Goal: Task Accomplishment & Management: Manage account settings

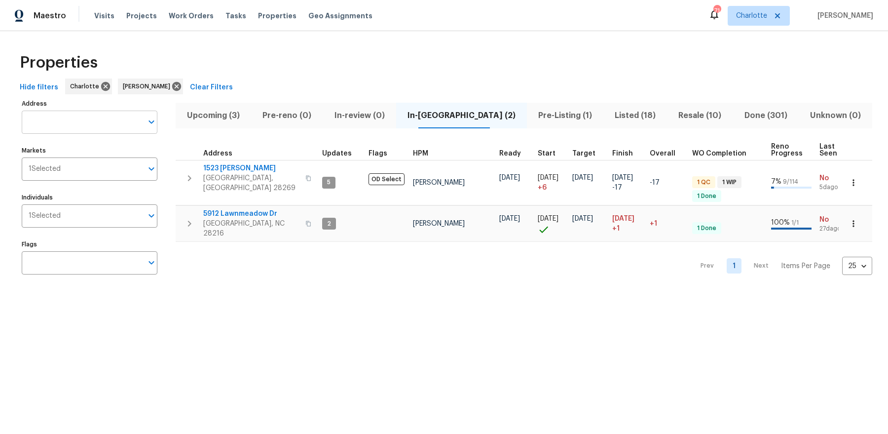
click at [120, 122] on input "Address" at bounding box center [82, 122] width 121 height 23
type input "wild garden"
click at [99, 148] on li "[STREET_ADDRESS]" at bounding box center [89, 147] width 136 height 16
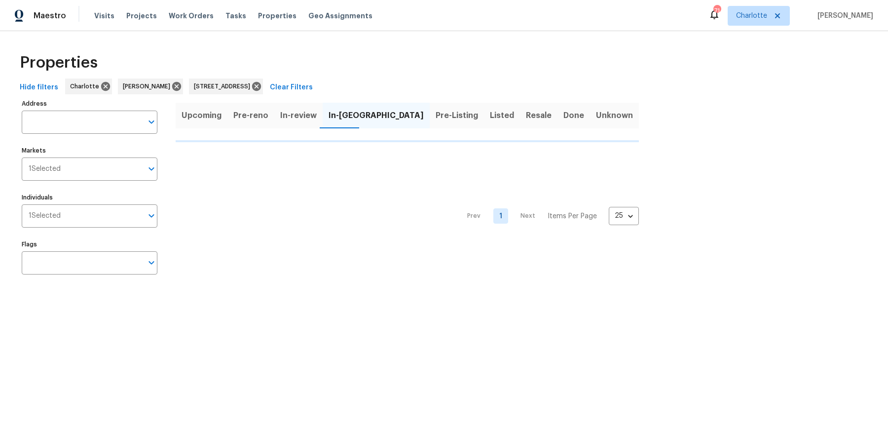
type input "[STREET_ADDRESS]"
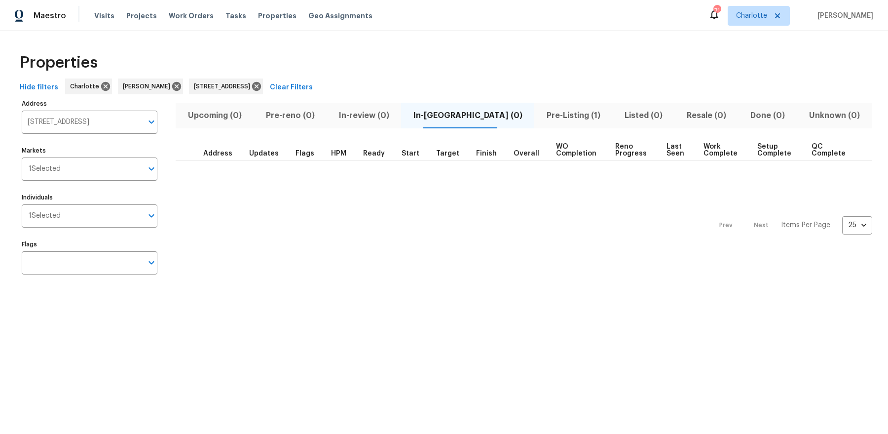
click at [544, 111] on span "Pre-Listing (1)" at bounding box center [573, 116] width 66 height 14
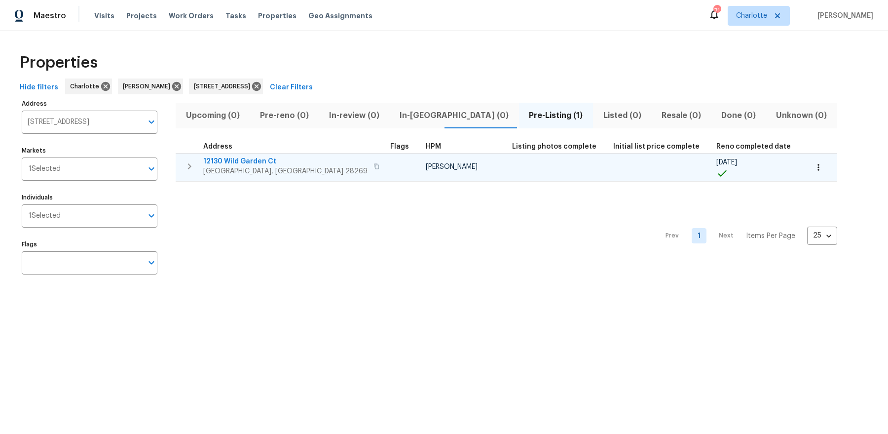
click at [258, 164] on span "12130 Wild Garden Ct" at bounding box center [285, 161] width 164 height 10
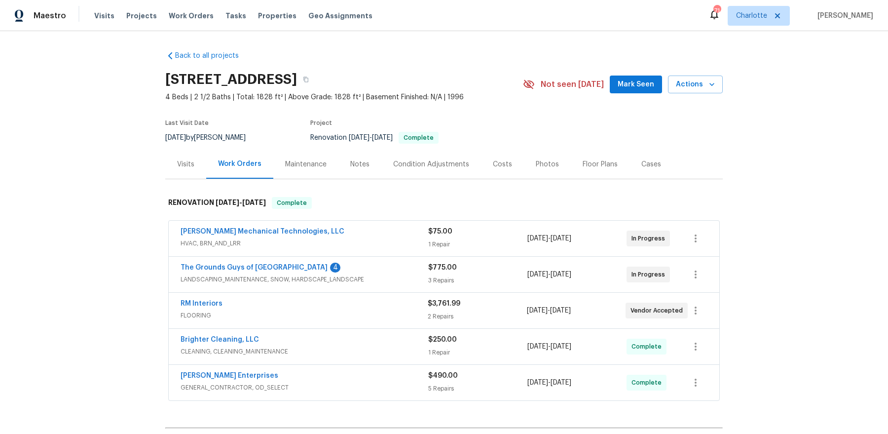
click at [344, 168] on div "Notes" at bounding box center [360, 164] width 43 height 29
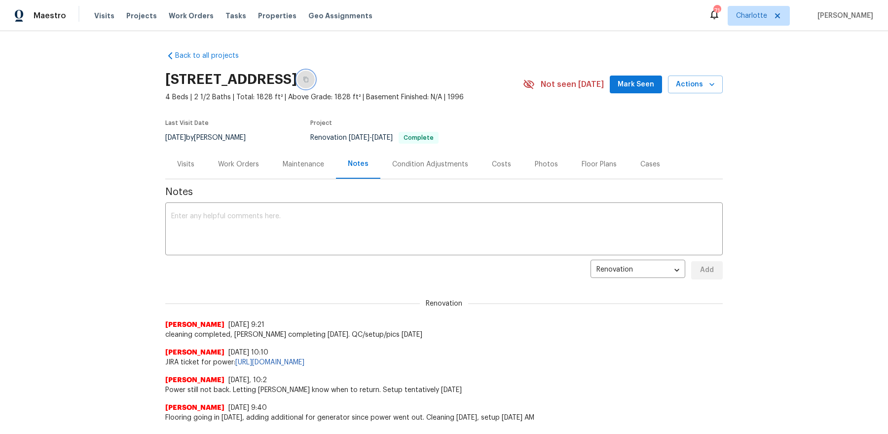
click at [309, 78] on icon "button" at bounding box center [306, 79] width 6 height 6
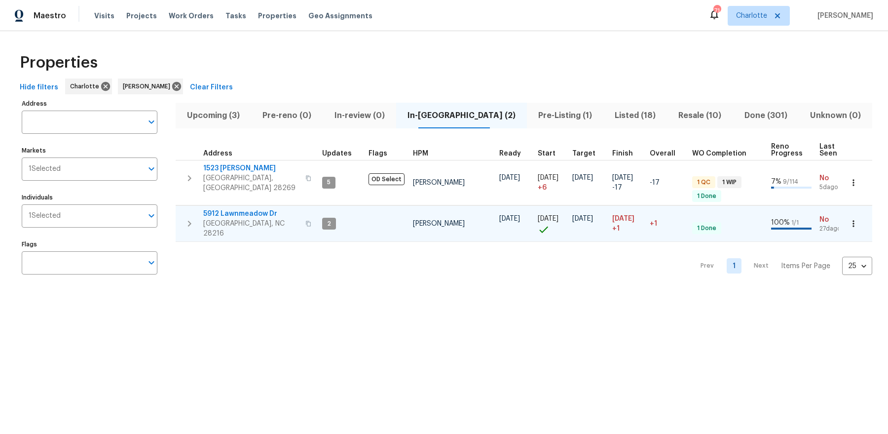
click at [256, 209] on span "5912 Lawnmeadow Dr" at bounding box center [251, 214] width 96 height 10
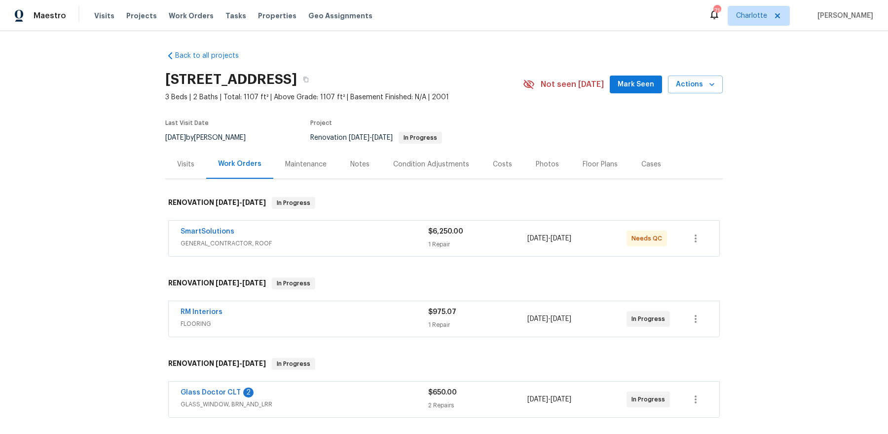
click at [345, 163] on div "Notes" at bounding box center [360, 164] width 43 height 29
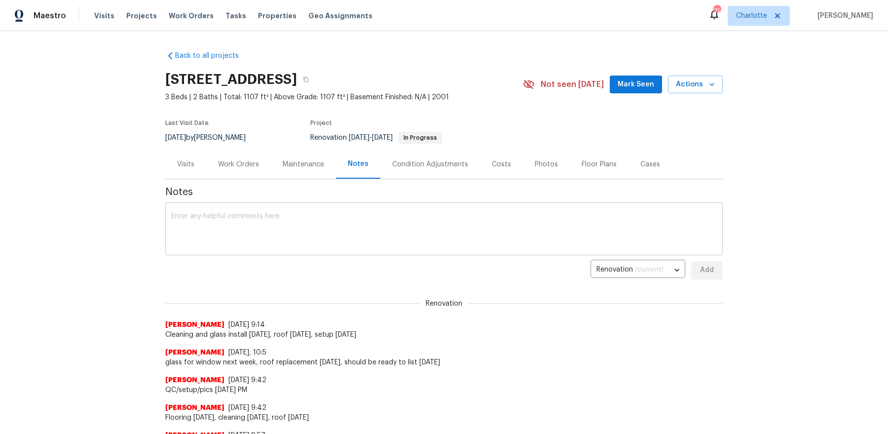
click at [280, 229] on textarea at bounding box center [444, 230] width 546 height 35
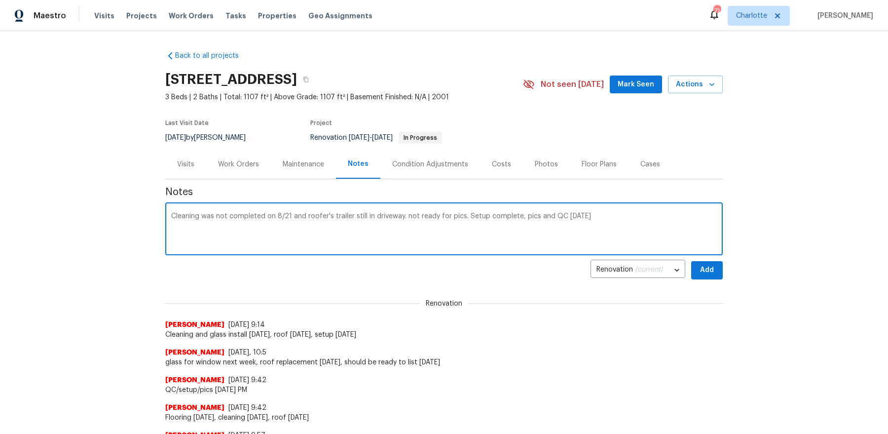
type textarea "Cleaning was not completed on 8/21 and roofer's trailer still in driveway. not …"
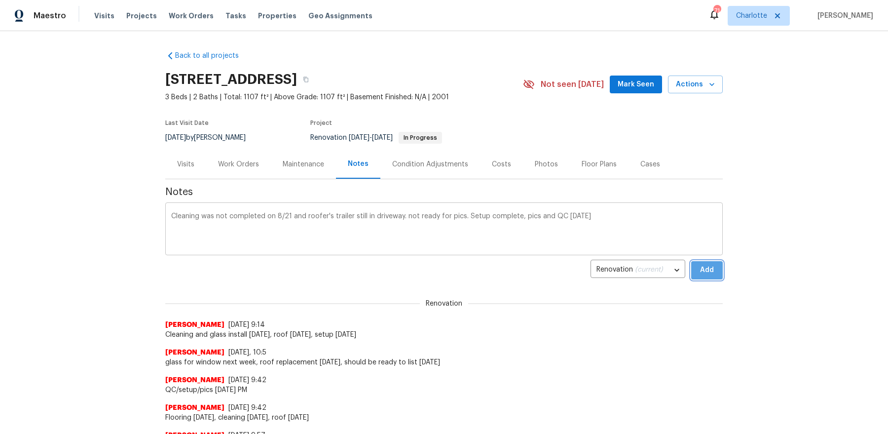
click at [691, 261] on button "Add" at bounding box center [707, 270] width 32 height 18
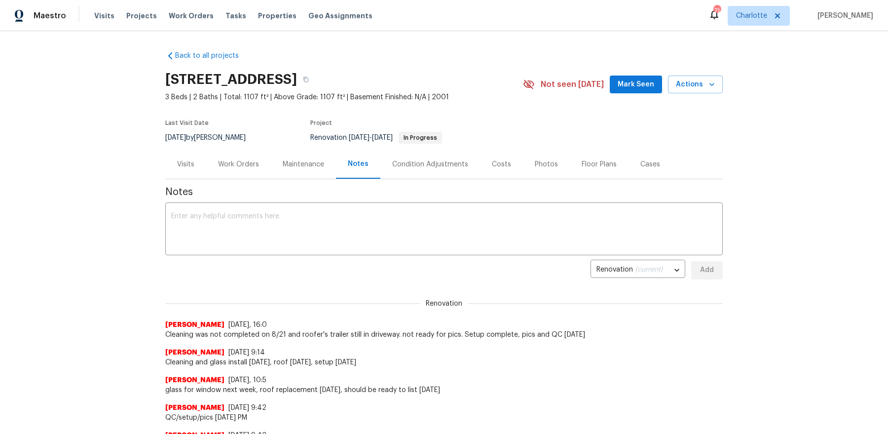
click at [631, 82] on span "Mark Seen" at bounding box center [636, 84] width 37 height 12
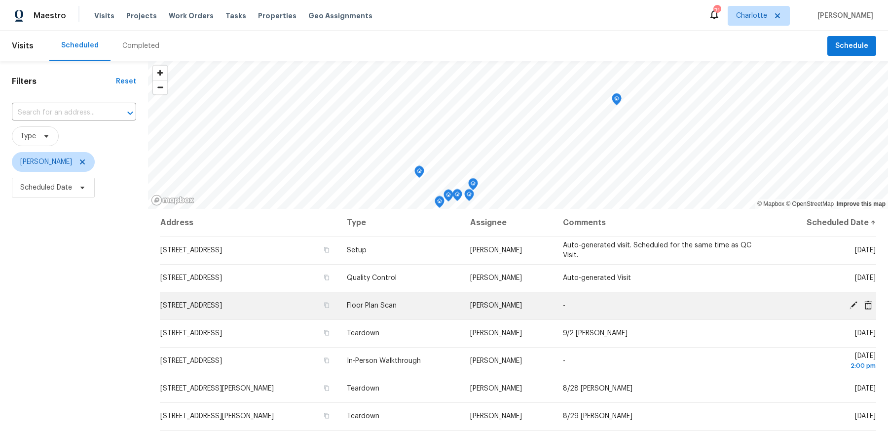
click at [852, 301] on icon at bounding box center [853, 305] width 9 height 9
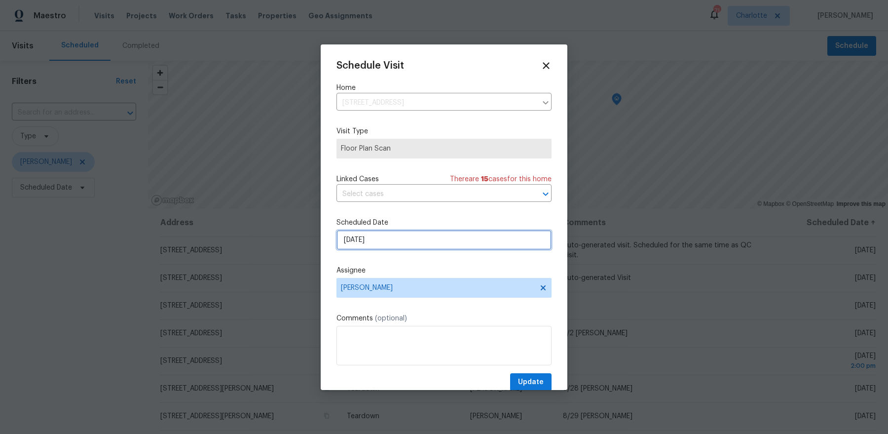
click at [403, 239] on input "8/25/2025" at bounding box center [444, 240] width 215 height 20
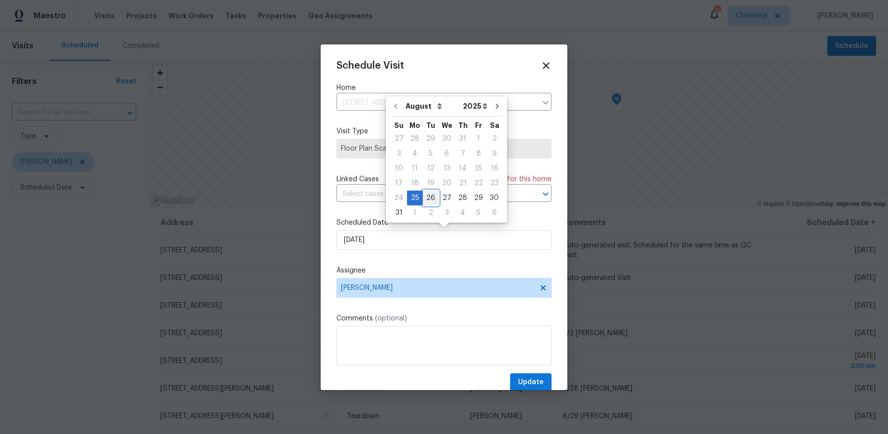
click at [431, 197] on div "26" at bounding box center [431, 198] width 16 height 14
type input "8/26/2025"
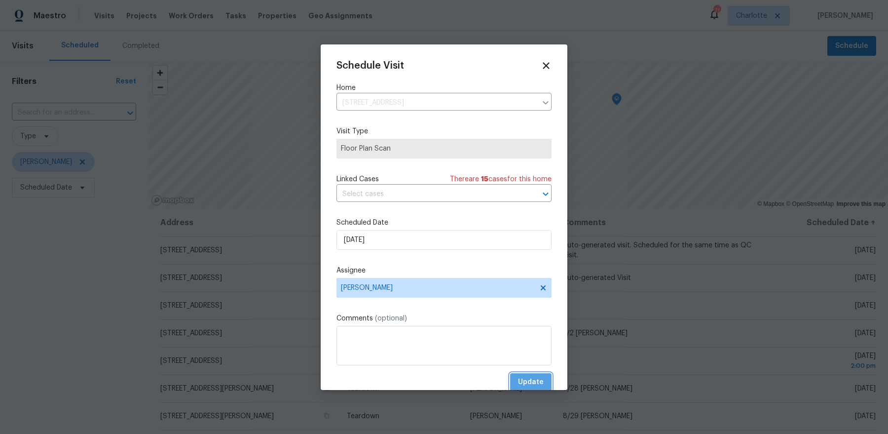
click at [535, 376] on span "Update" at bounding box center [531, 382] width 26 height 12
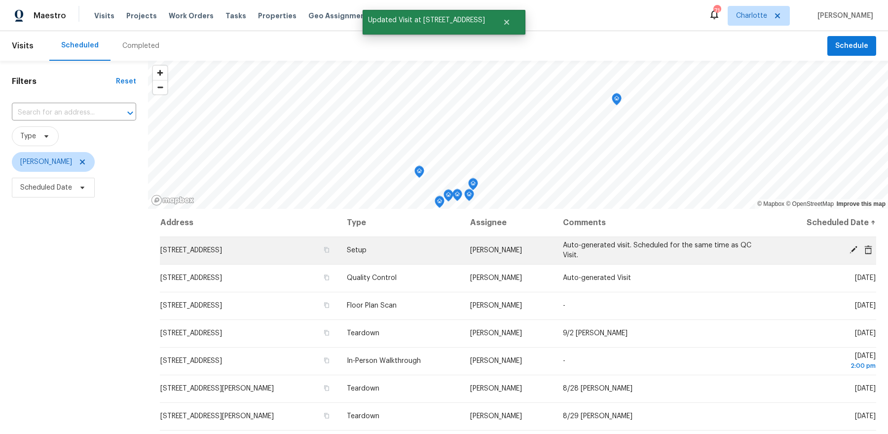
click at [854, 249] on icon at bounding box center [854, 250] width 8 height 8
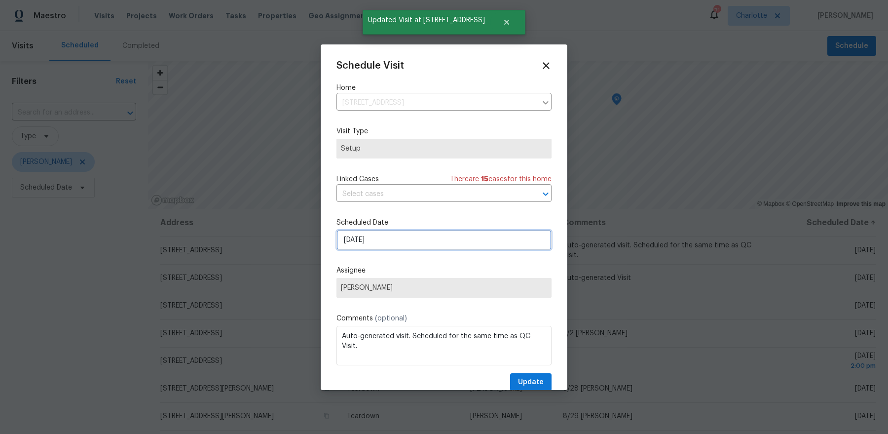
click at [477, 236] on input "8/25/2025" at bounding box center [444, 240] width 215 height 20
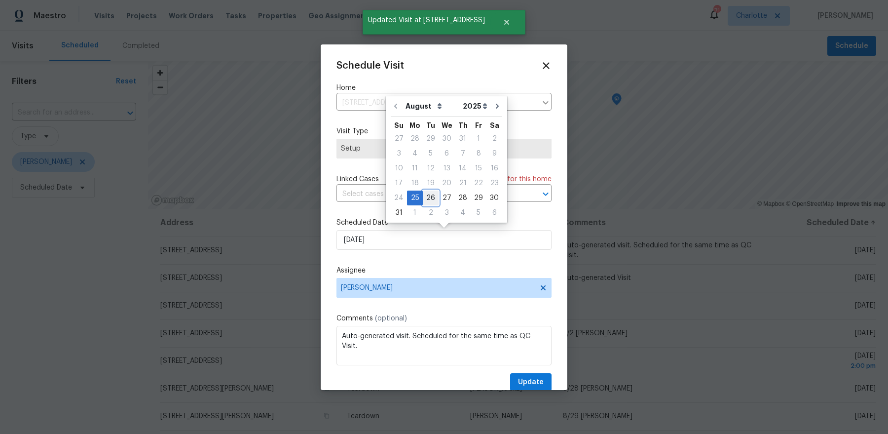
click at [423, 197] on div "26" at bounding box center [431, 198] width 16 height 14
type input "8/26/2025"
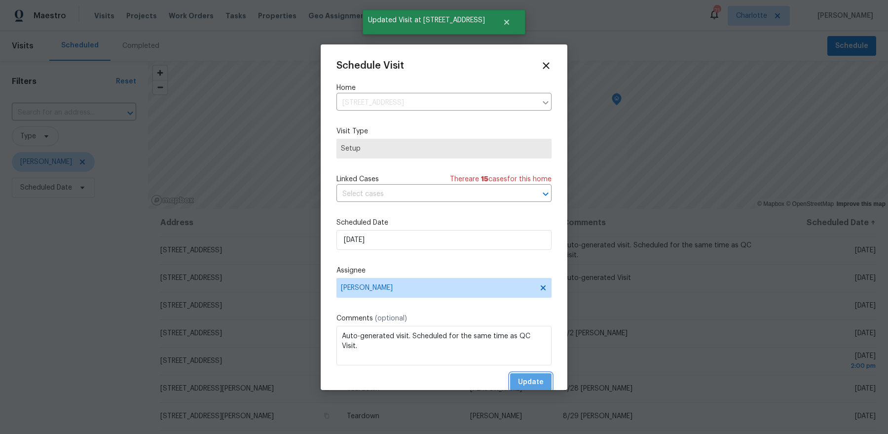
click at [533, 380] on span "Update" at bounding box center [531, 382] width 26 height 12
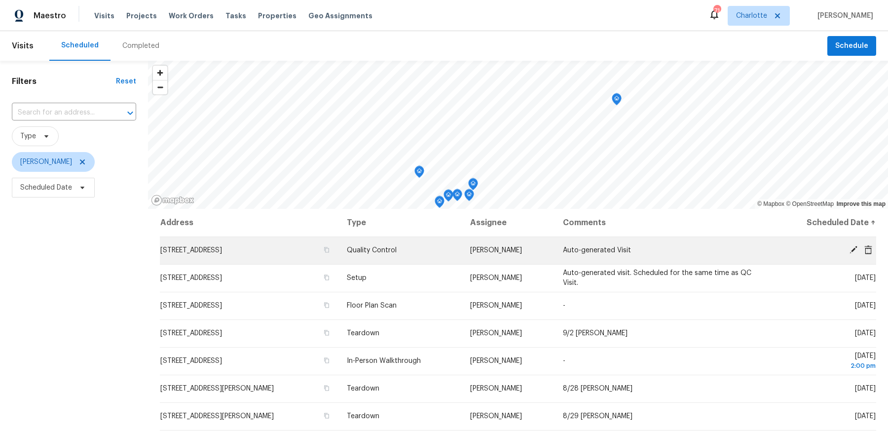
click at [853, 248] on icon at bounding box center [854, 250] width 8 height 8
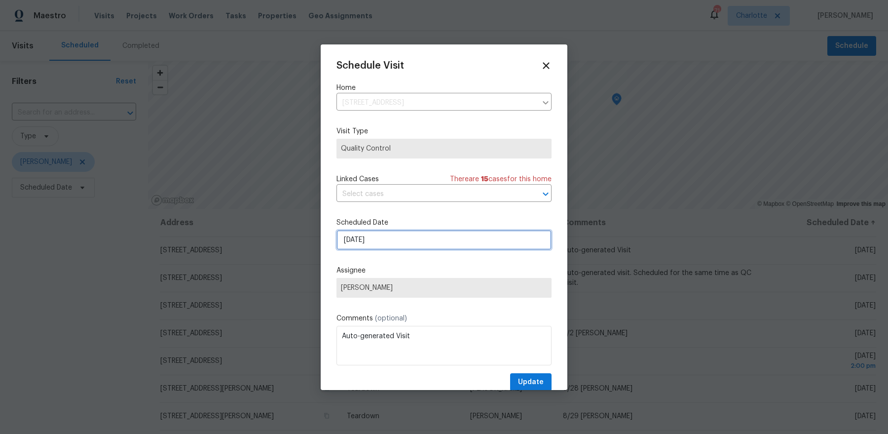
click at [453, 231] on input "8/25/2025" at bounding box center [444, 240] width 215 height 20
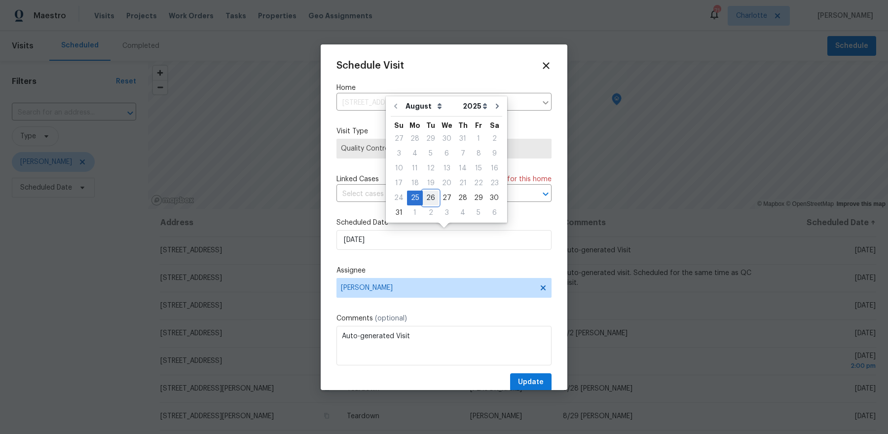
click at [428, 198] on div "26" at bounding box center [431, 198] width 16 height 14
type input "8/26/2025"
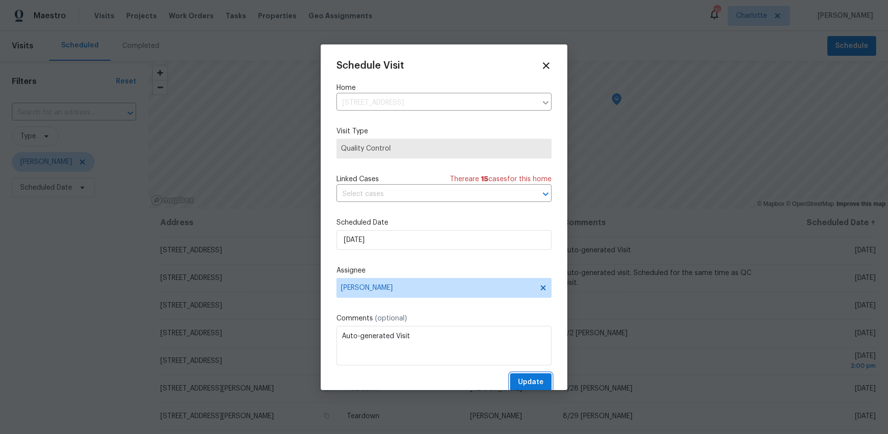
click at [539, 378] on span "Update" at bounding box center [531, 382] width 26 height 12
